Goal: Task Accomplishment & Management: Manage account settings

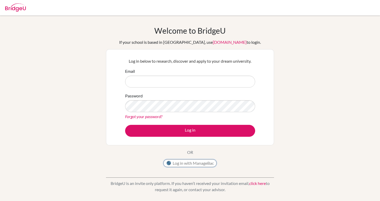
click at [176, 164] on button "Log in with ManageBac" at bounding box center [189, 163] width 53 height 8
click at [188, 81] on input "Email" at bounding box center [190, 82] width 130 height 12
type input "sofia.wu@tis.edu.mo"
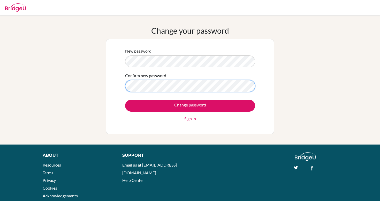
click at [125, 100] on input "Change password" at bounding box center [190, 106] width 130 height 12
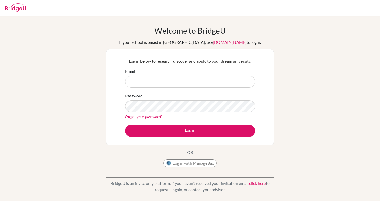
click at [153, 79] on input "Email" at bounding box center [190, 82] width 130 height 12
type input "[PERSON_NAME][EMAIL_ADDRESS][DOMAIN_NAME]"
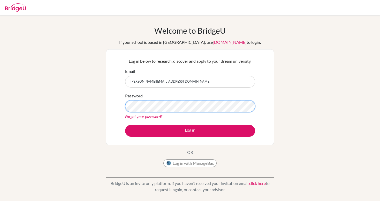
click at [125, 125] on button "Log in" at bounding box center [190, 131] width 130 height 12
